Goal: Find contact information: Find contact information

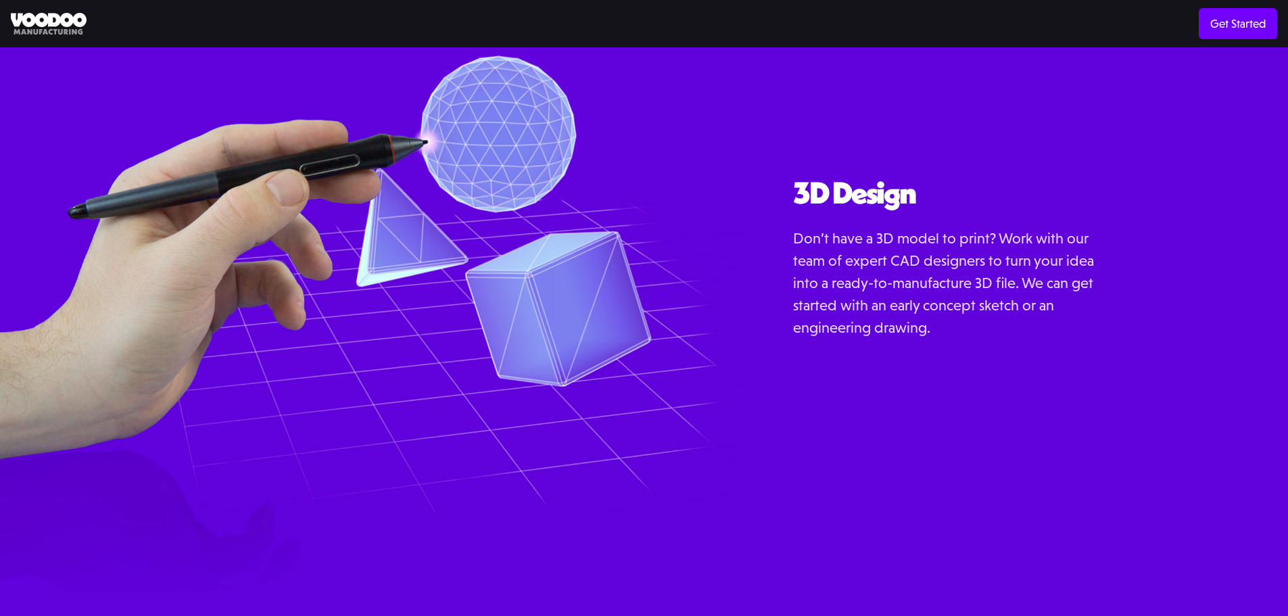
scroll to position [1741, 0]
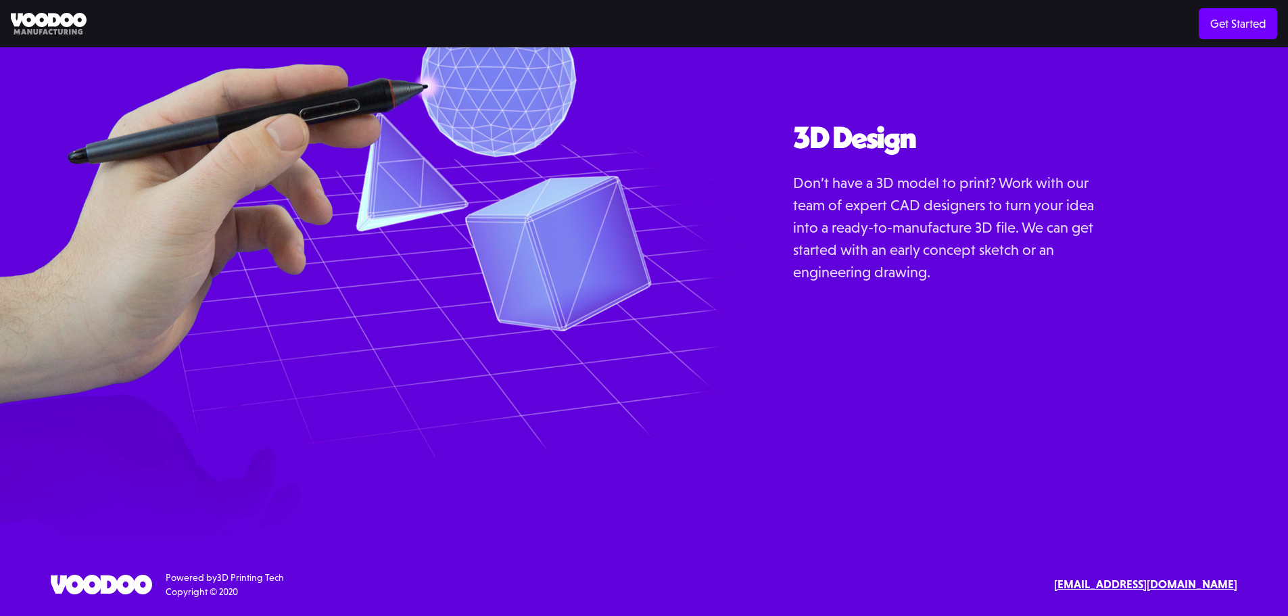
click at [1127, 580] on strong "[EMAIL_ADDRESS][DOMAIN_NAME]" at bounding box center [1145, 584] width 183 height 14
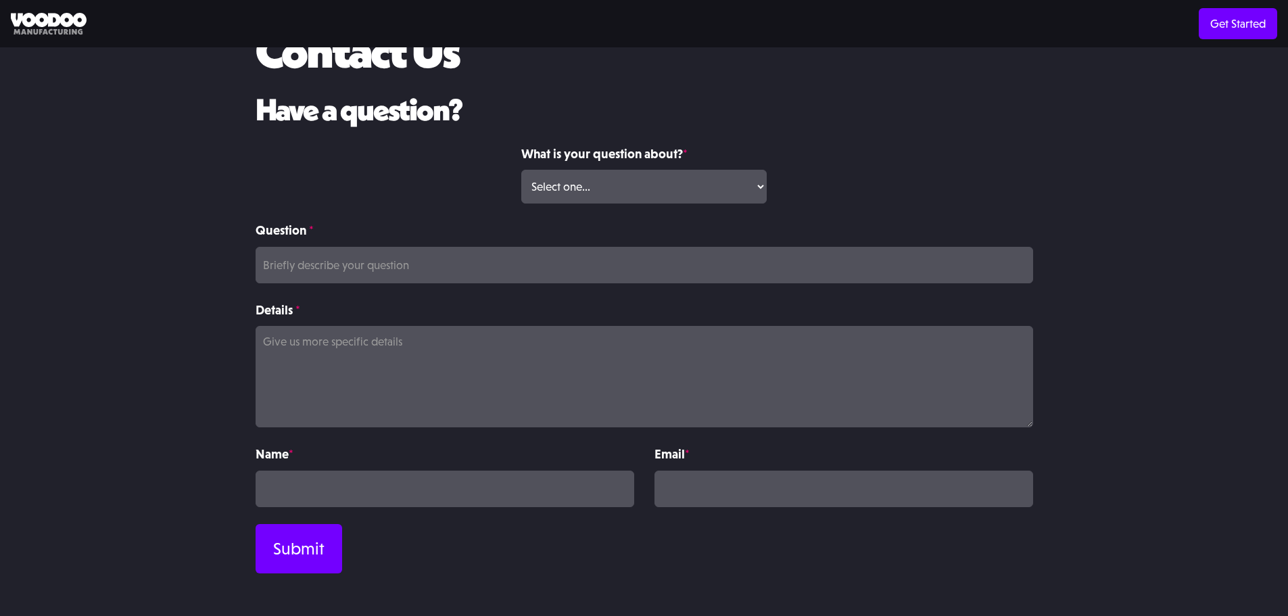
scroll to position [179, 0]
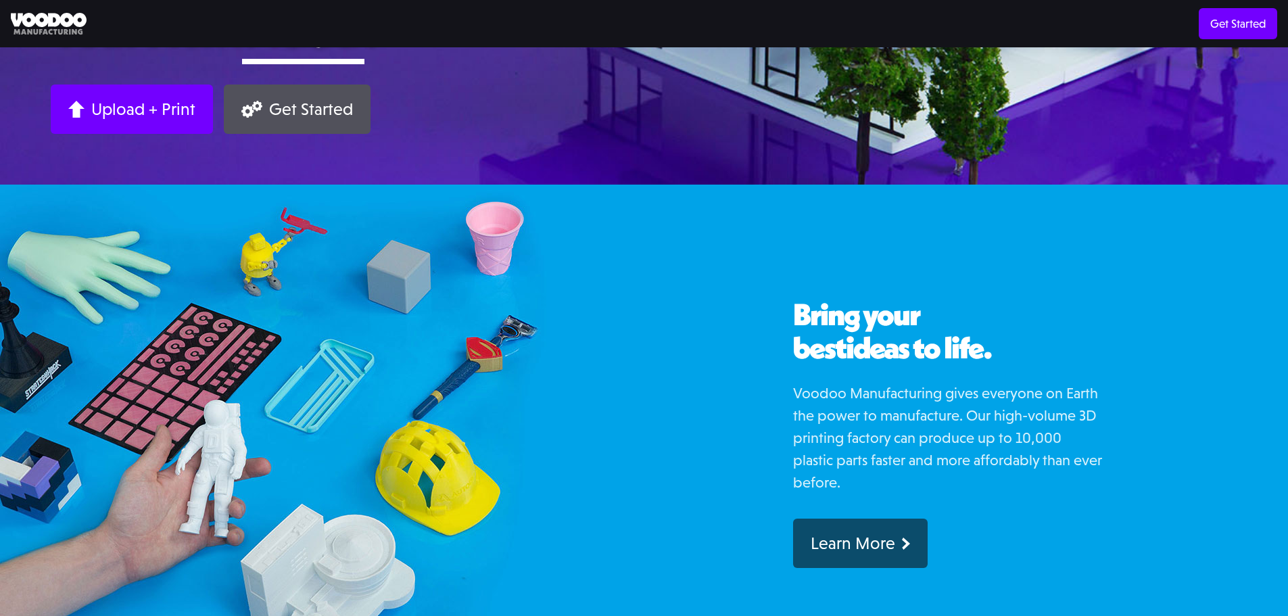
scroll to position [406, 0]
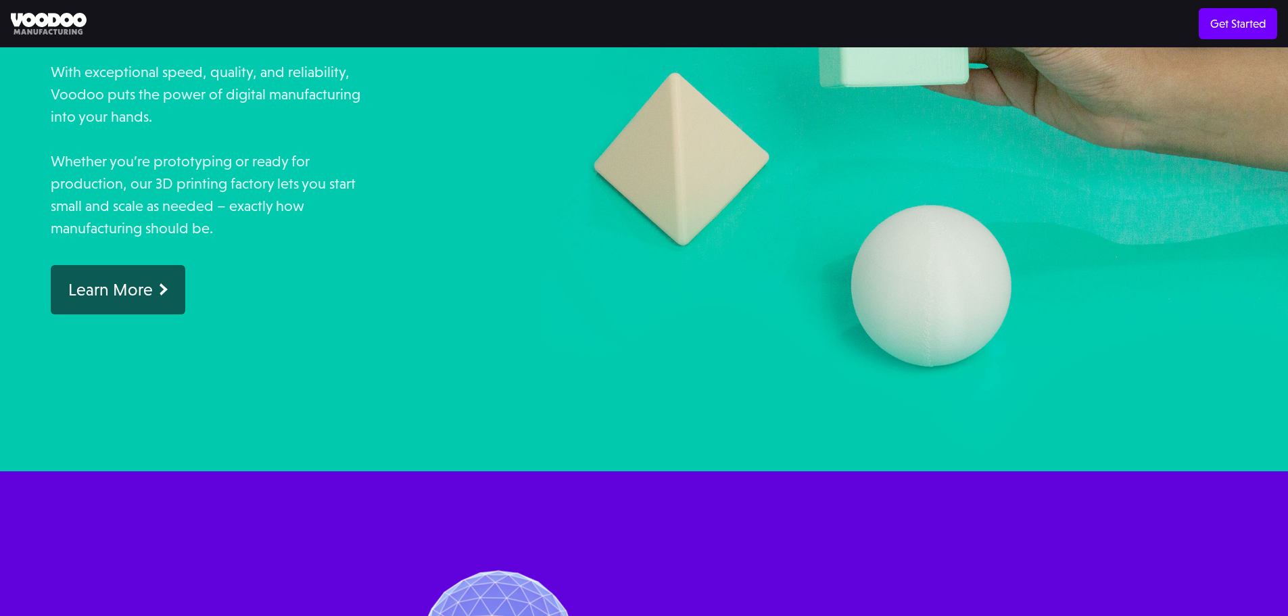
scroll to position [997, 0]
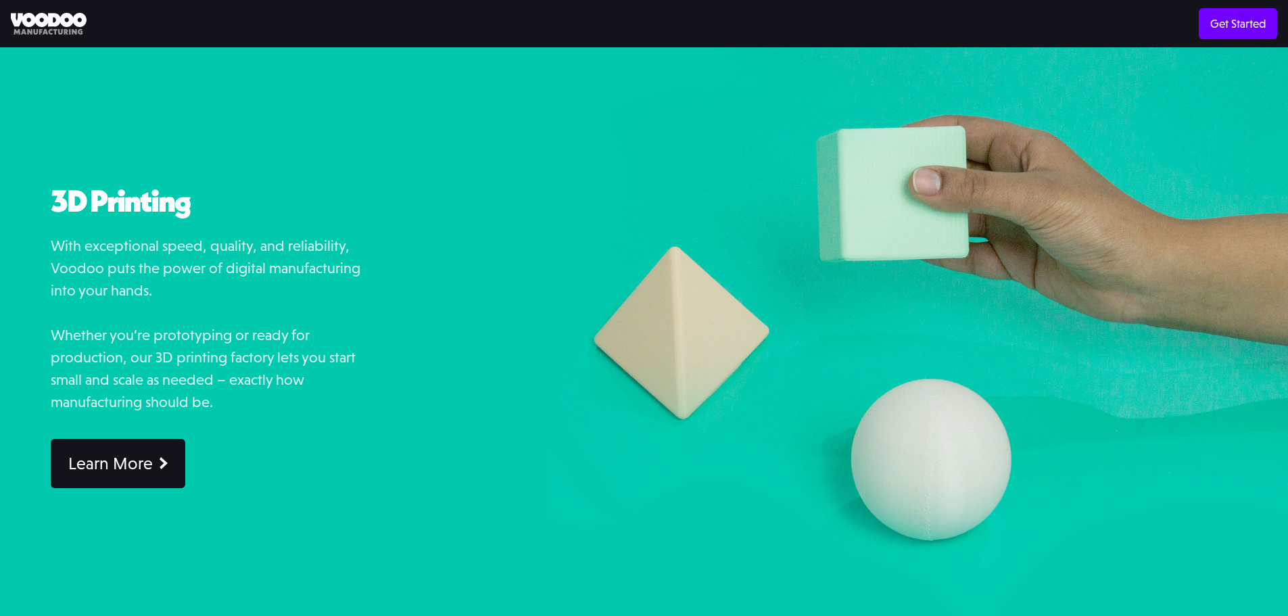
click at [71, 481] on link "Learn More" at bounding box center [118, 463] width 135 height 49
click at [103, 476] on link "Learn More" at bounding box center [118, 463] width 135 height 49
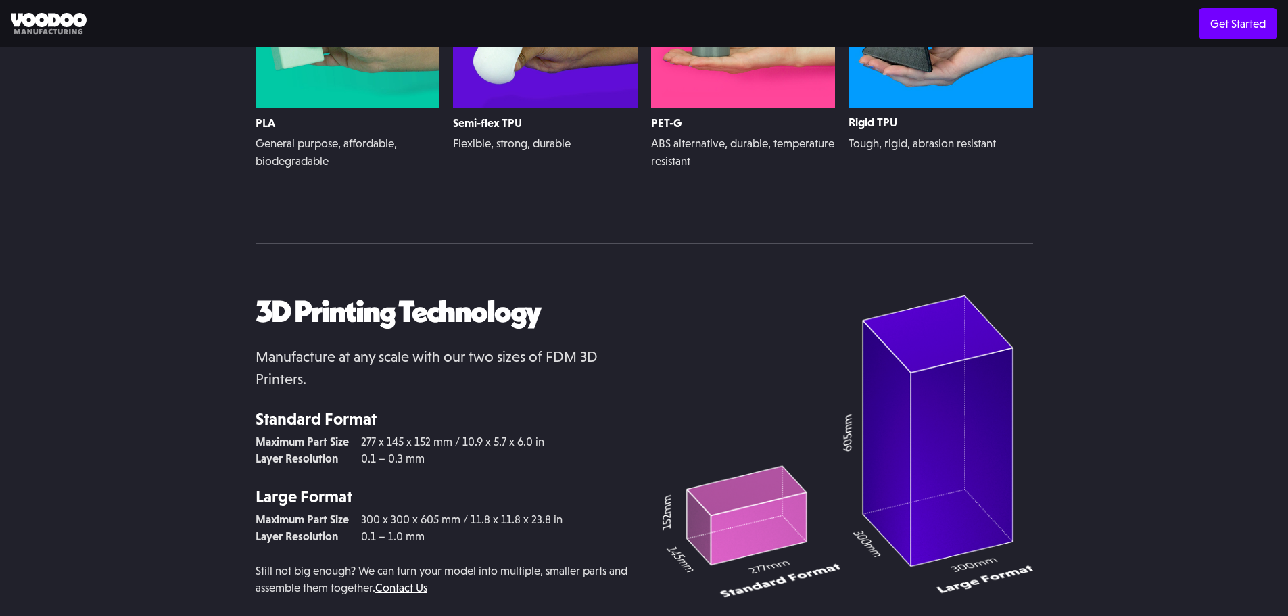
scroll to position [3029, 0]
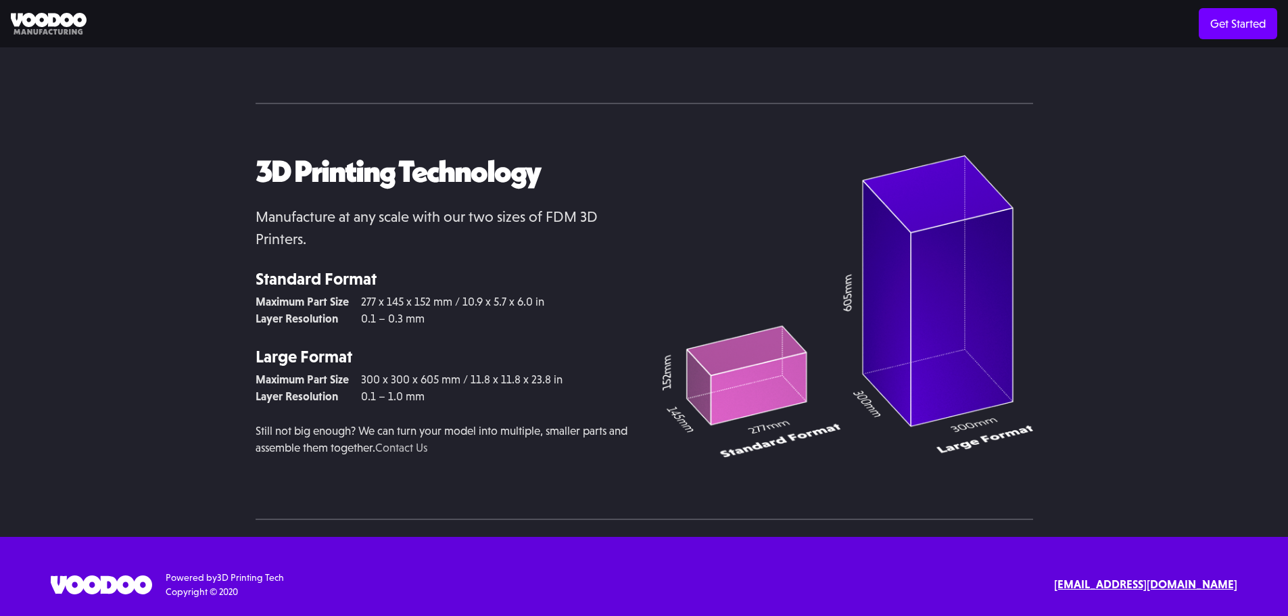
click at [427, 449] on link "Contact Us" at bounding box center [401, 448] width 52 height 14
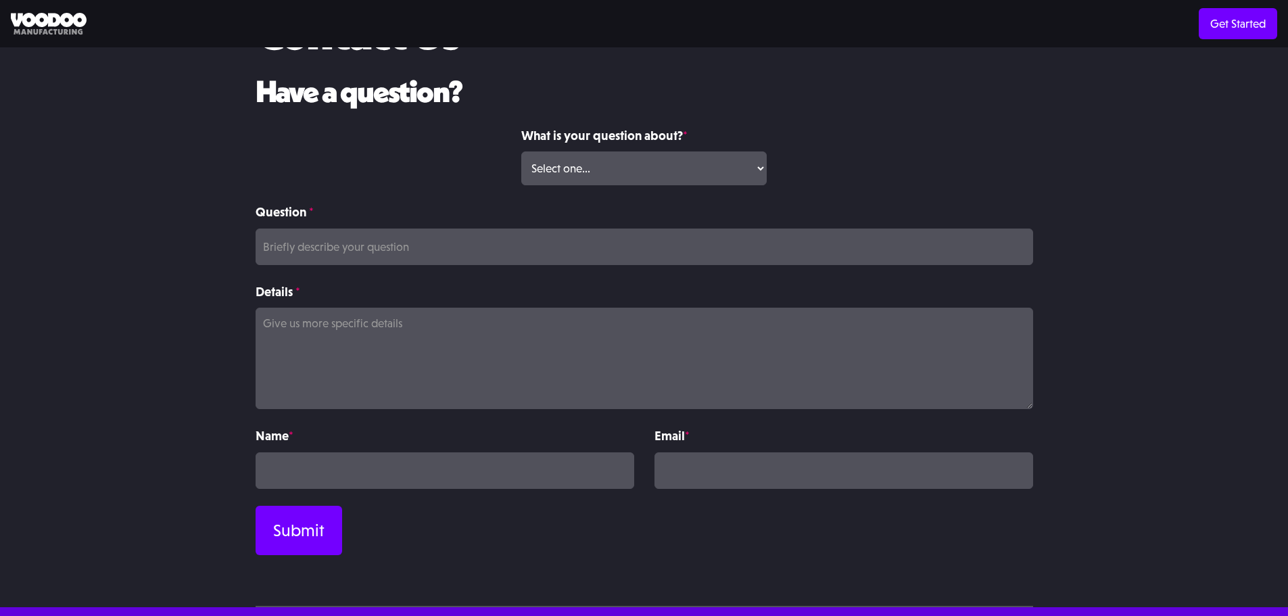
scroll to position [179, 0]
